Goal: Transaction & Acquisition: Purchase product/service

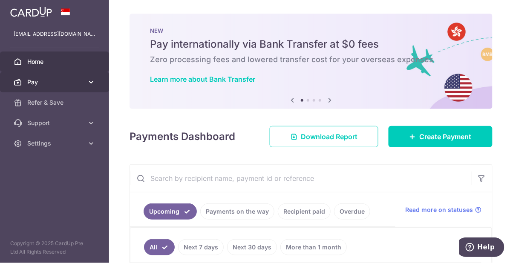
click at [83, 86] on span "Pay" at bounding box center [55, 82] width 56 height 9
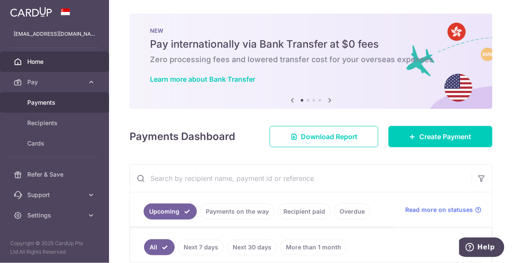
click at [52, 108] on link "Payments" at bounding box center [54, 102] width 109 height 20
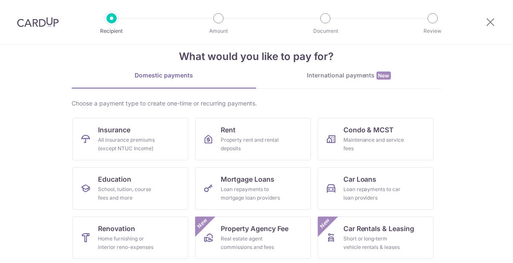
scroll to position [77, 0]
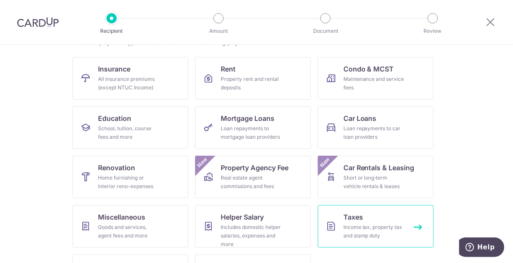
click at [374, 227] on div "Income tax, property tax and stamp duty" at bounding box center [374, 231] width 61 height 17
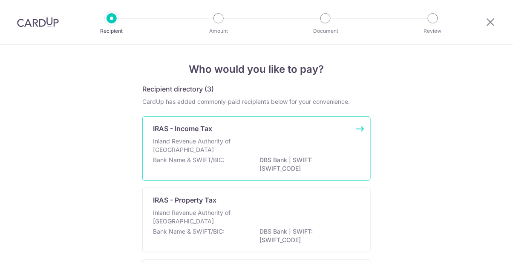
click at [255, 143] on div "Inland Revenue Authority of [GEOGRAPHIC_DATA]" at bounding box center [256, 146] width 207 height 19
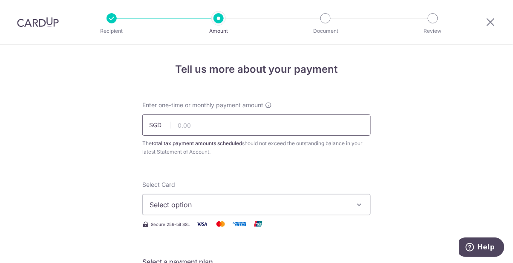
click at [229, 128] on input "text" at bounding box center [256, 125] width 228 height 21
type input "20,000.00"
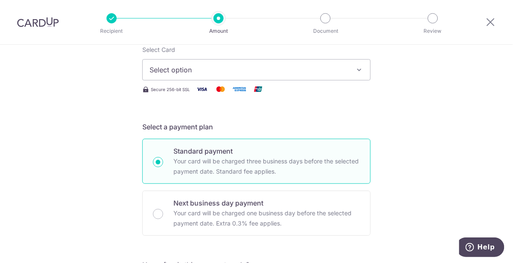
scroll to position [136, 0]
click at [354, 68] on button "Select option" at bounding box center [256, 69] width 228 height 21
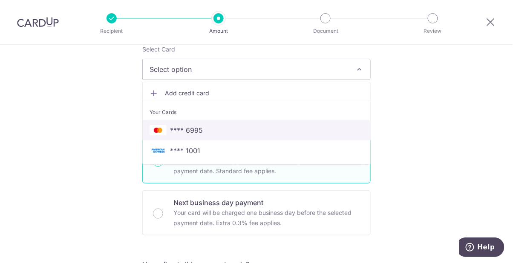
click at [226, 129] on span "**** 6995" at bounding box center [257, 130] width 214 height 10
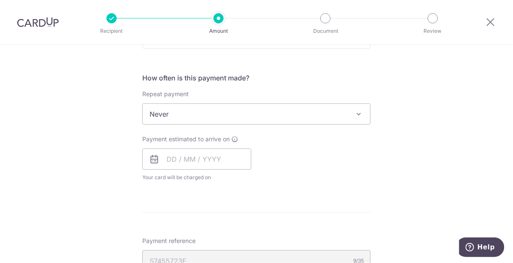
scroll to position [321, 0]
click at [365, 115] on span "Never" at bounding box center [257, 115] width 228 height 20
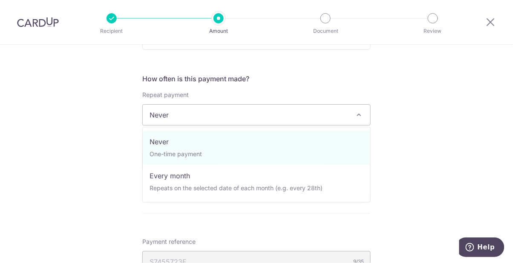
select select "3"
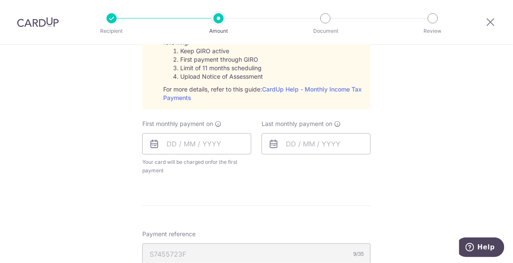
scroll to position [426, 0]
click at [209, 142] on input "text" at bounding box center [196, 143] width 109 height 21
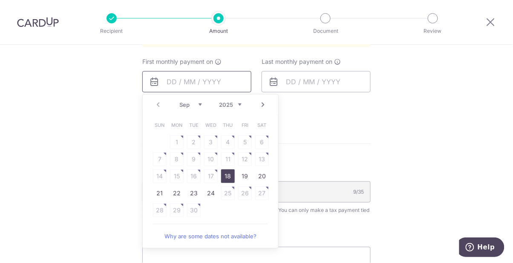
scroll to position [489, 0]
click at [264, 106] on link "Next" at bounding box center [263, 104] width 10 height 10
click at [194, 159] on link "7" at bounding box center [194, 159] width 14 height 14
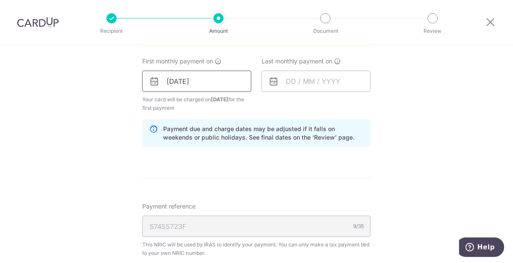
click at [194, 78] on input "07/10/2025" at bounding box center [196, 81] width 109 height 21
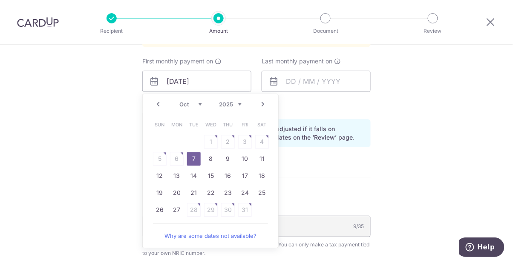
click at [249, 158] on link "10" at bounding box center [245, 159] width 14 height 14
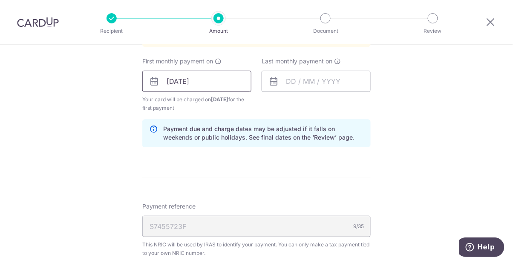
click at [202, 82] on input "10/10/2025" at bounding box center [196, 81] width 109 height 21
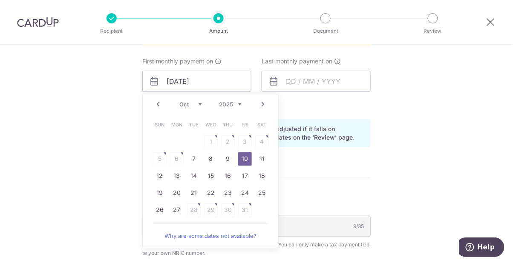
click at [212, 176] on link "15" at bounding box center [211, 176] width 14 height 14
type input "15/10/2025"
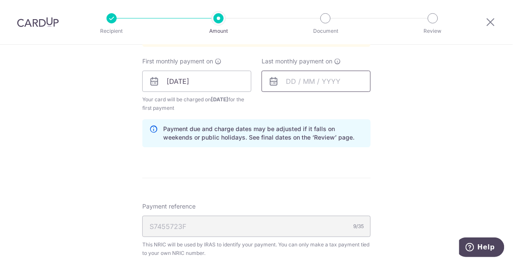
click at [319, 81] on input "text" at bounding box center [316, 81] width 109 height 21
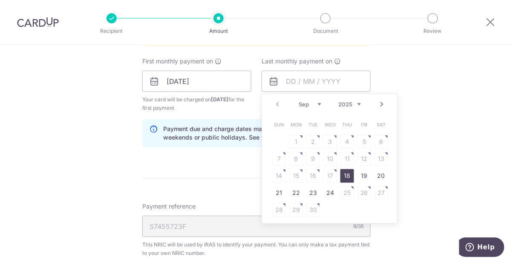
click at [357, 105] on select "2025 2026" at bounding box center [349, 104] width 23 height 7
click at [316, 174] on link "15" at bounding box center [313, 176] width 14 height 14
type input "15/09/2026"
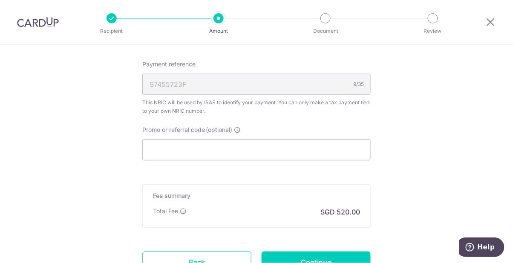
scroll to position [664, 0]
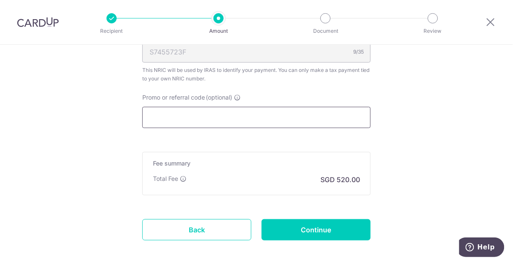
click at [279, 121] on input "Promo or referral code (optional)" at bounding box center [256, 117] width 228 height 21
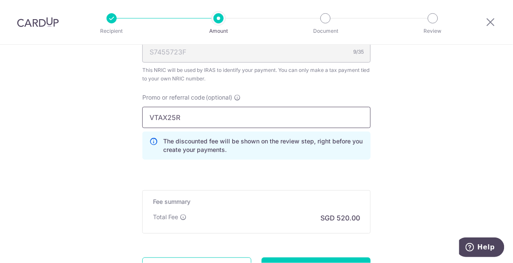
type input "VTAX25R"
type input "Create Schedule"
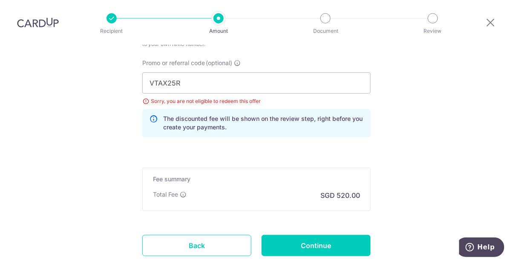
scroll to position [566, 0]
